Goal: Information Seeking & Learning: Learn about a topic

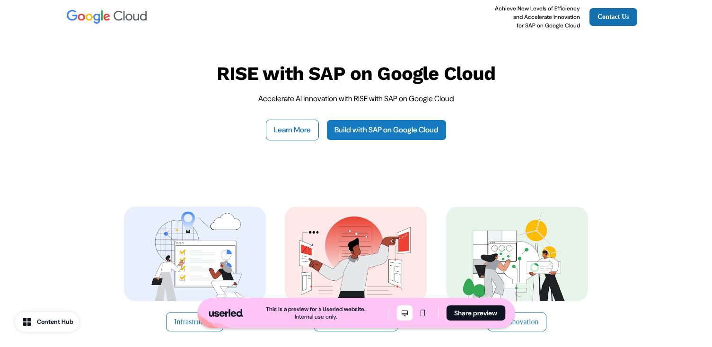
click at [394, 127] on link "Build with SAP on Google Cloud" at bounding box center [386, 130] width 120 height 21
click at [220, 251] on img at bounding box center [195, 254] width 142 height 95
click at [174, 180] on div "Infrastructure Operations & Security AI Innovation" at bounding box center [356, 269] width 624 height 201
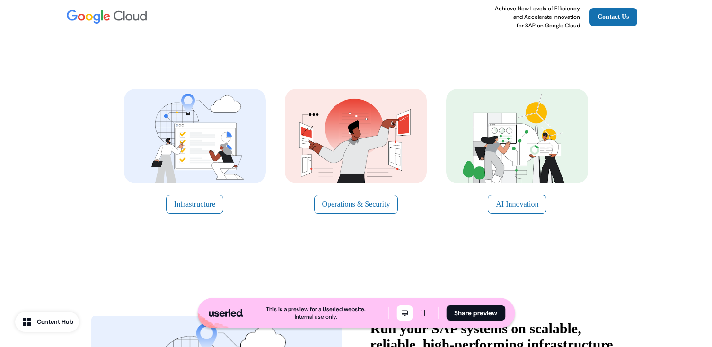
scroll to position [132, 0]
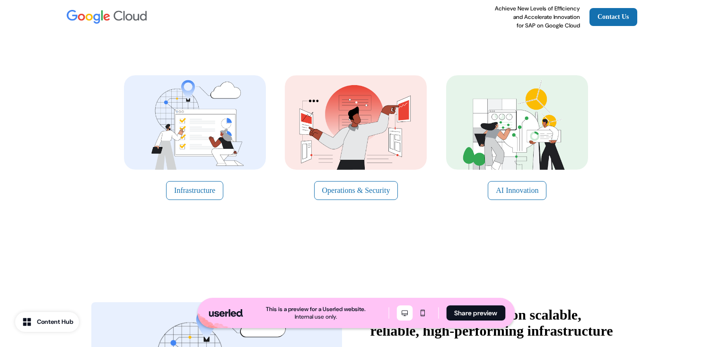
click at [210, 132] on img at bounding box center [195, 122] width 142 height 95
click at [194, 195] on button "Infrastructure" at bounding box center [194, 190] width 57 height 19
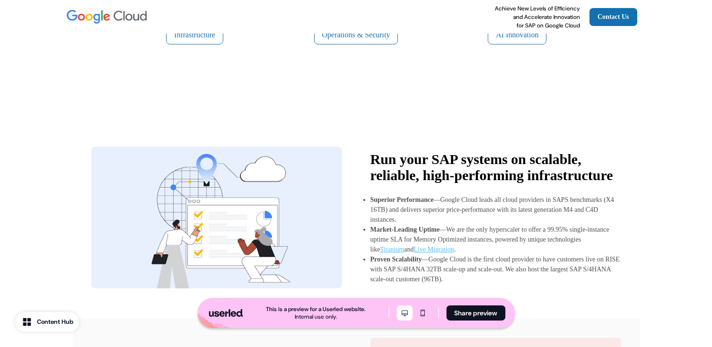
scroll to position [223, 0]
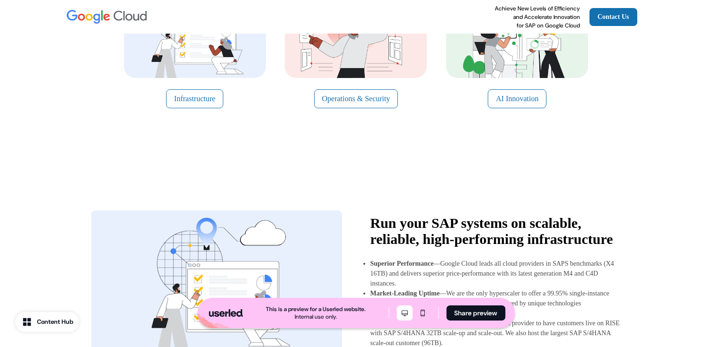
click at [371, 45] on img at bounding box center [356, 30] width 142 height 95
click at [357, 101] on button "Operations & Security" at bounding box center [356, 98] width 84 height 19
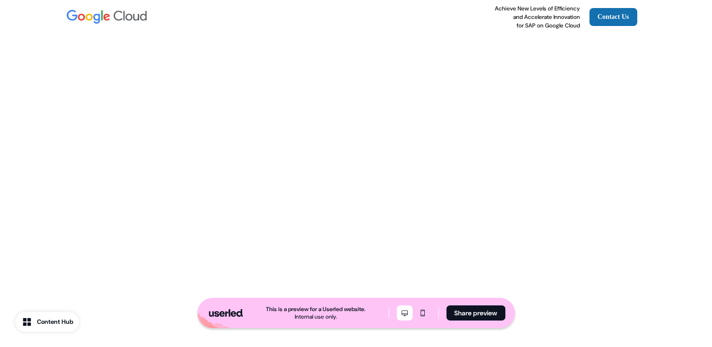
scroll to position [2483, 0]
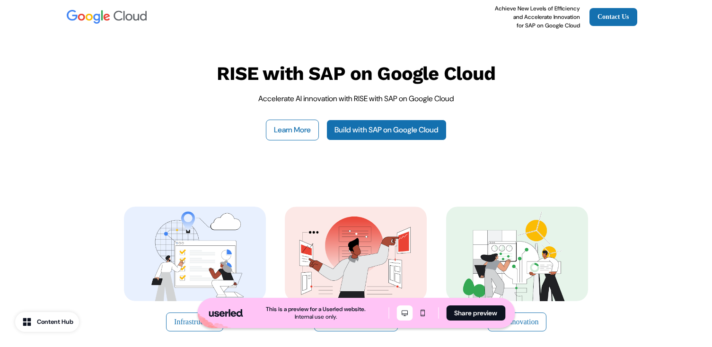
click at [388, 262] on img at bounding box center [356, 254] width 142 height 95
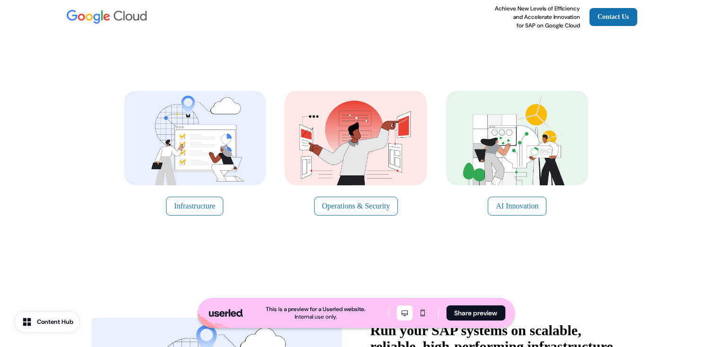
scroll to position [124, 0]
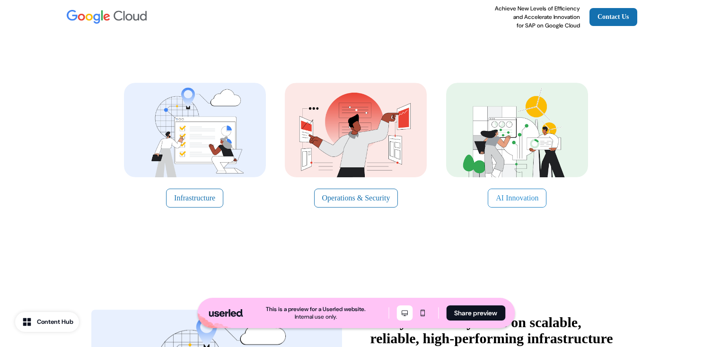
click at [520, 198] on button "AI Innovation" at bounding box center [517, 198] width 59 height 19
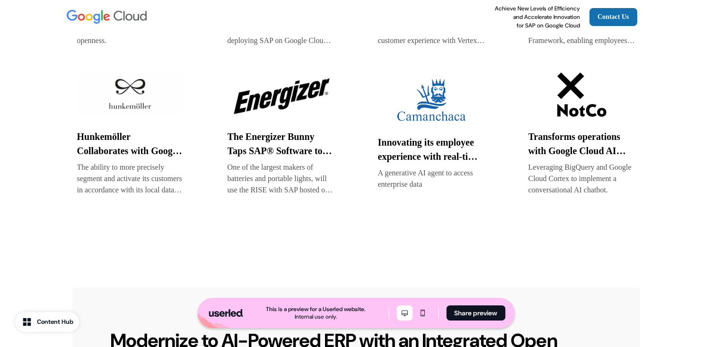
scroll to position [1826, 0]
